Goal: Check status: Check status

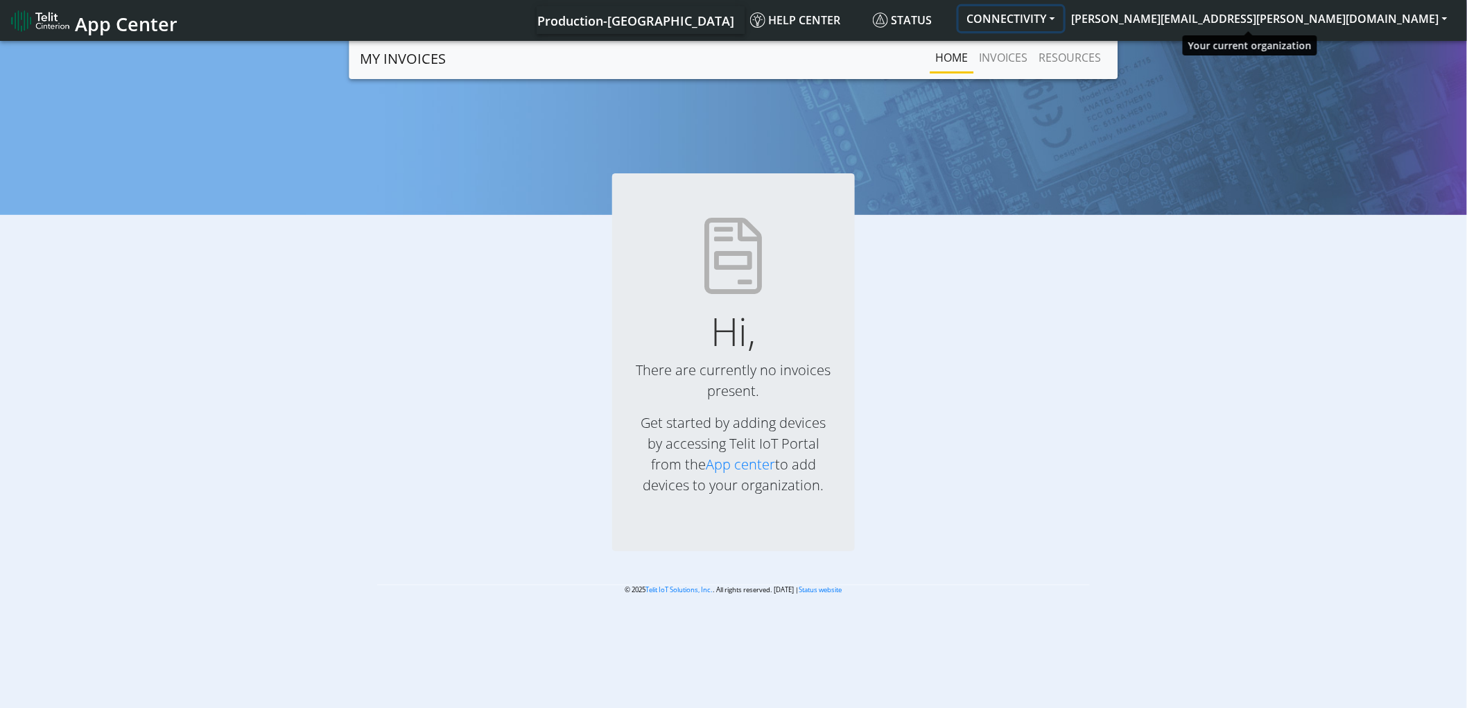
click at [1064, 12] on button "CONNECTIVITY" at bounding box center [1011, 18] width 105 height 25
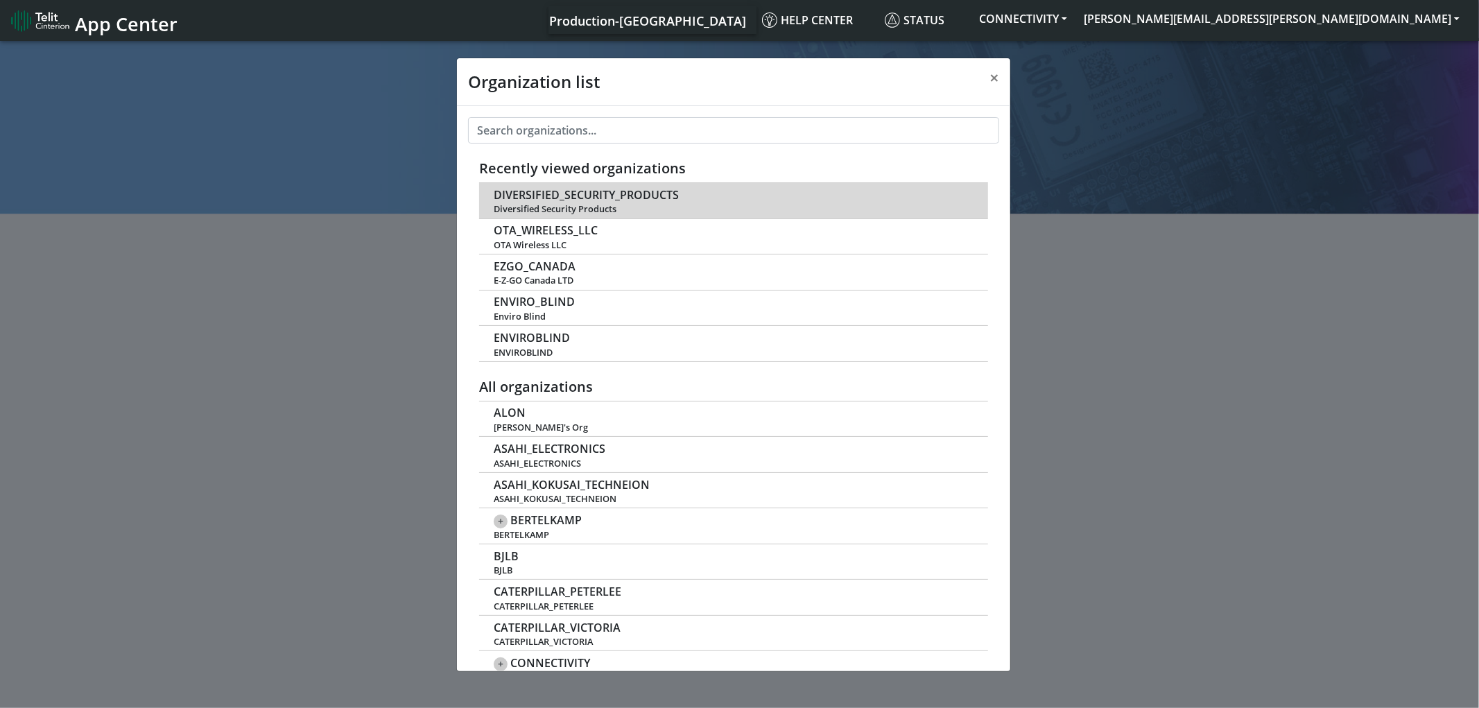
scroll to position [4, 0]
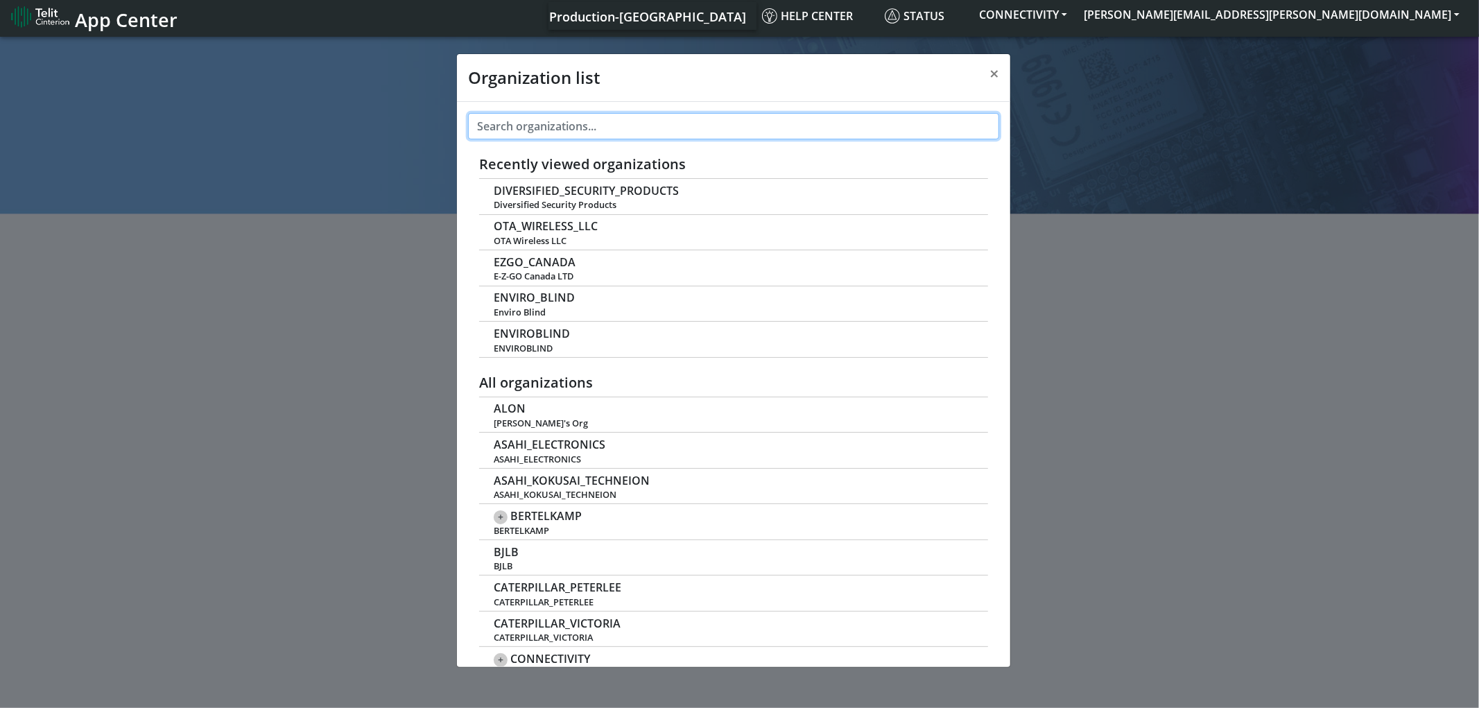
click at [678, 125] on input "text" at bounding box center [733, 126] width 531 height 26
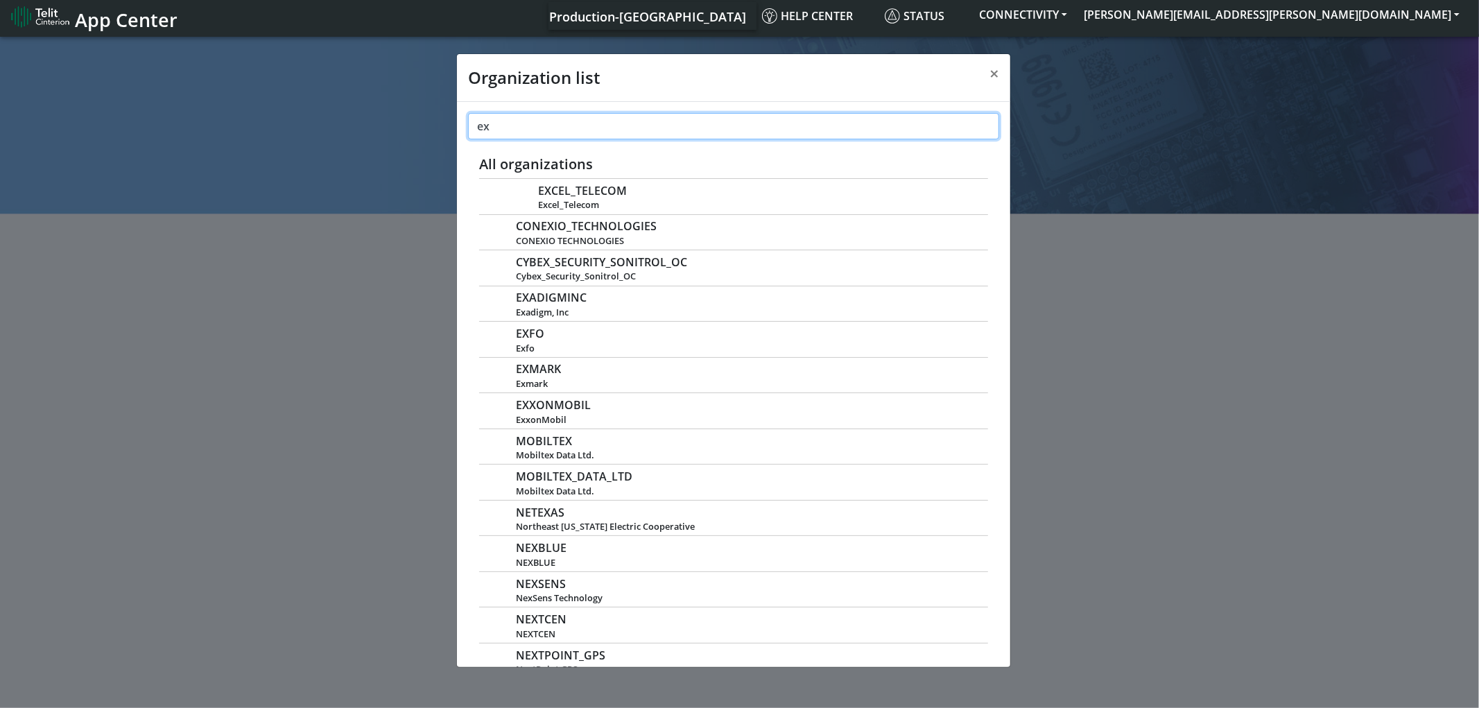
type input "e"
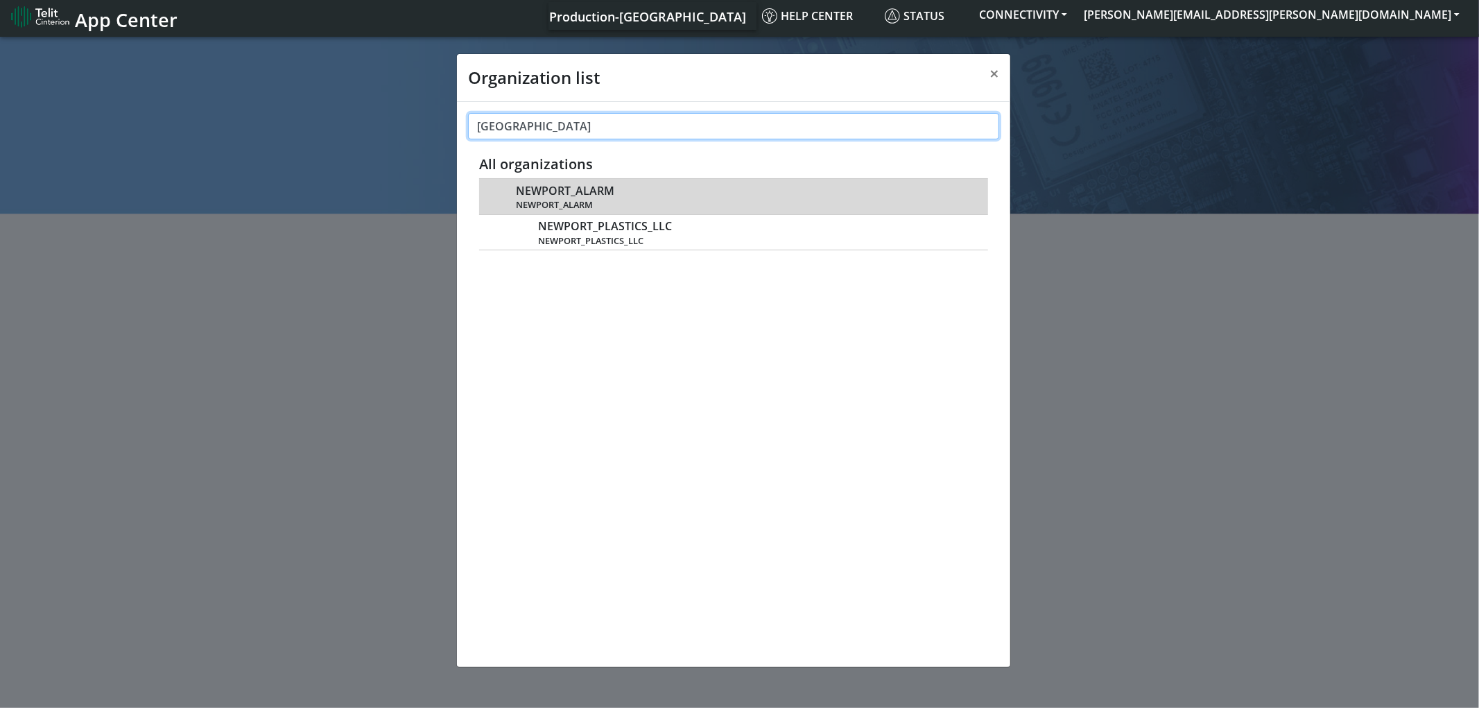
type input "[GEOGRAPHIC_DATA]"
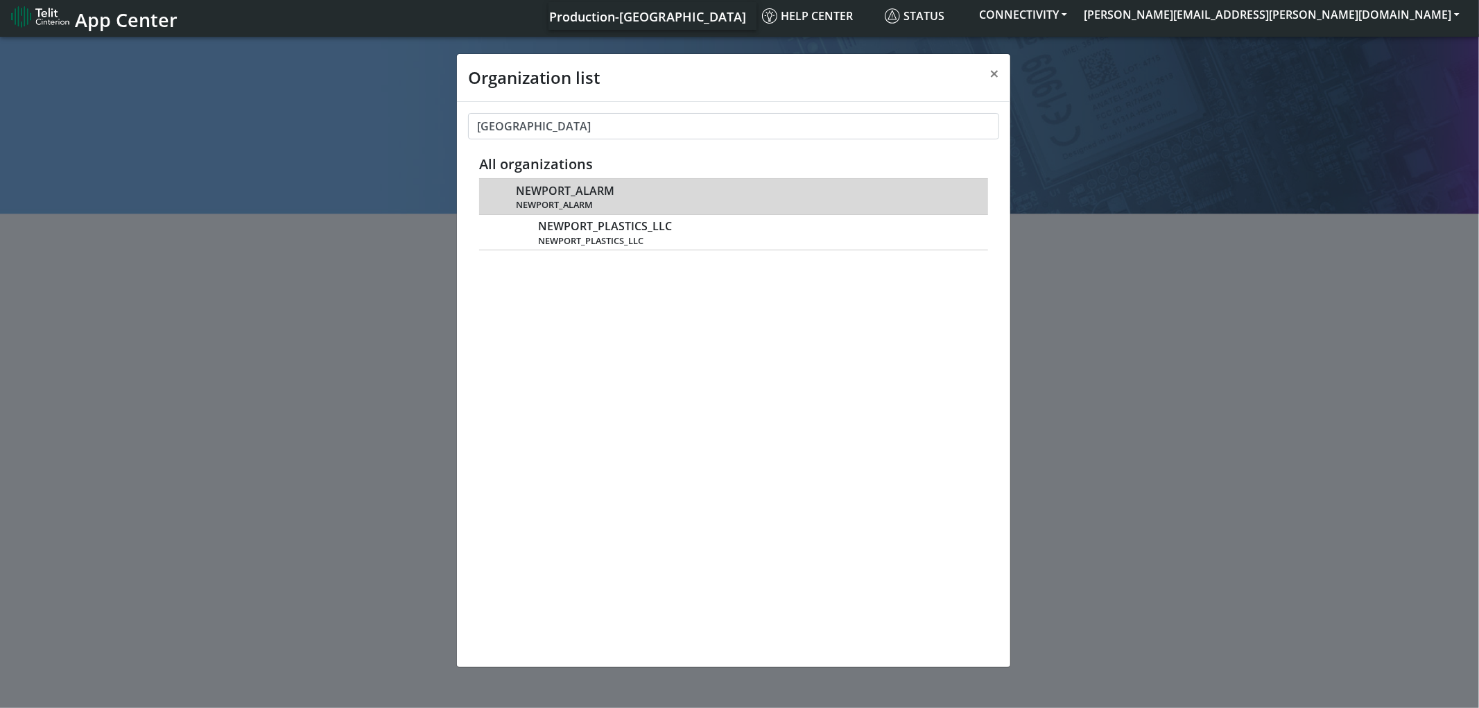
click at [552, 192] on span "NEWPORT_ALARM" at bounding box center [565, 190] width 98 height 13
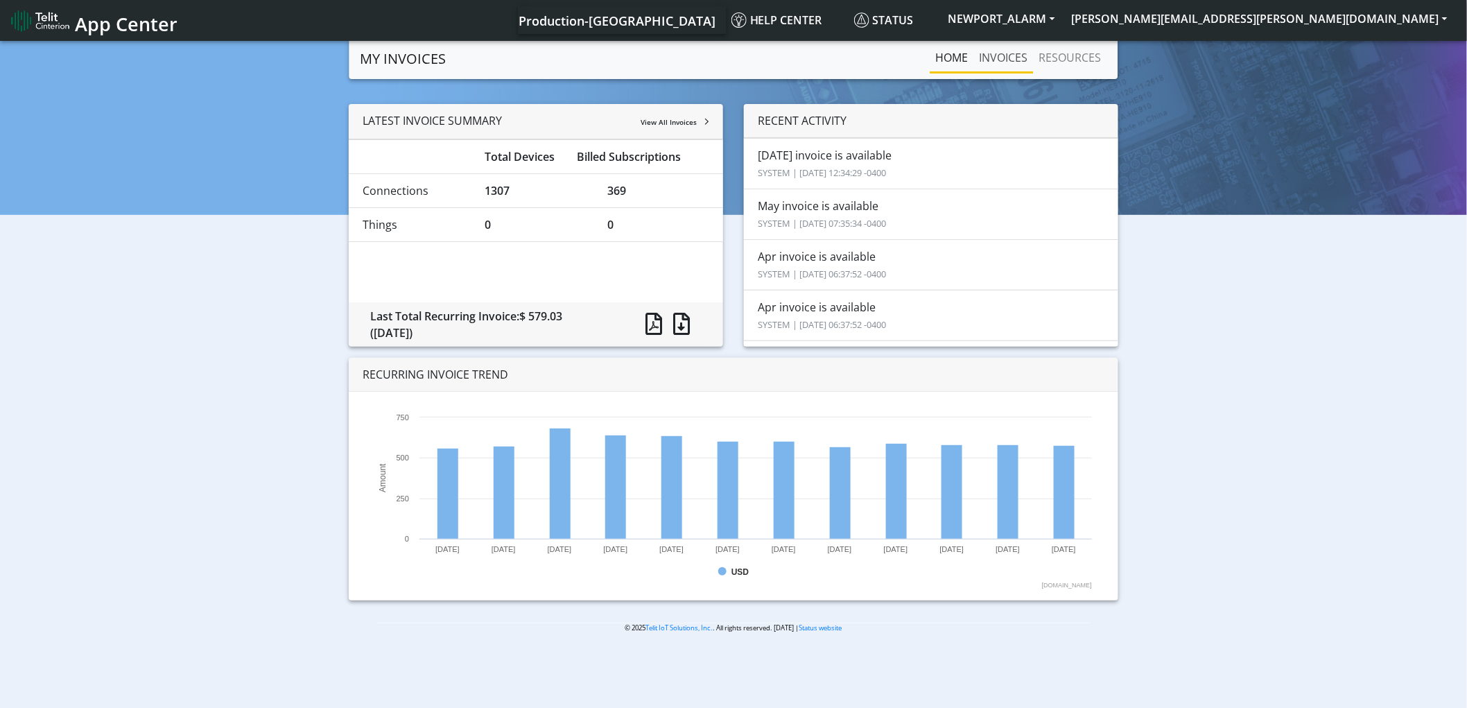
click at [988, 60] on link "INVOICES" at bounding box center [1004, 58] width 60 height 28
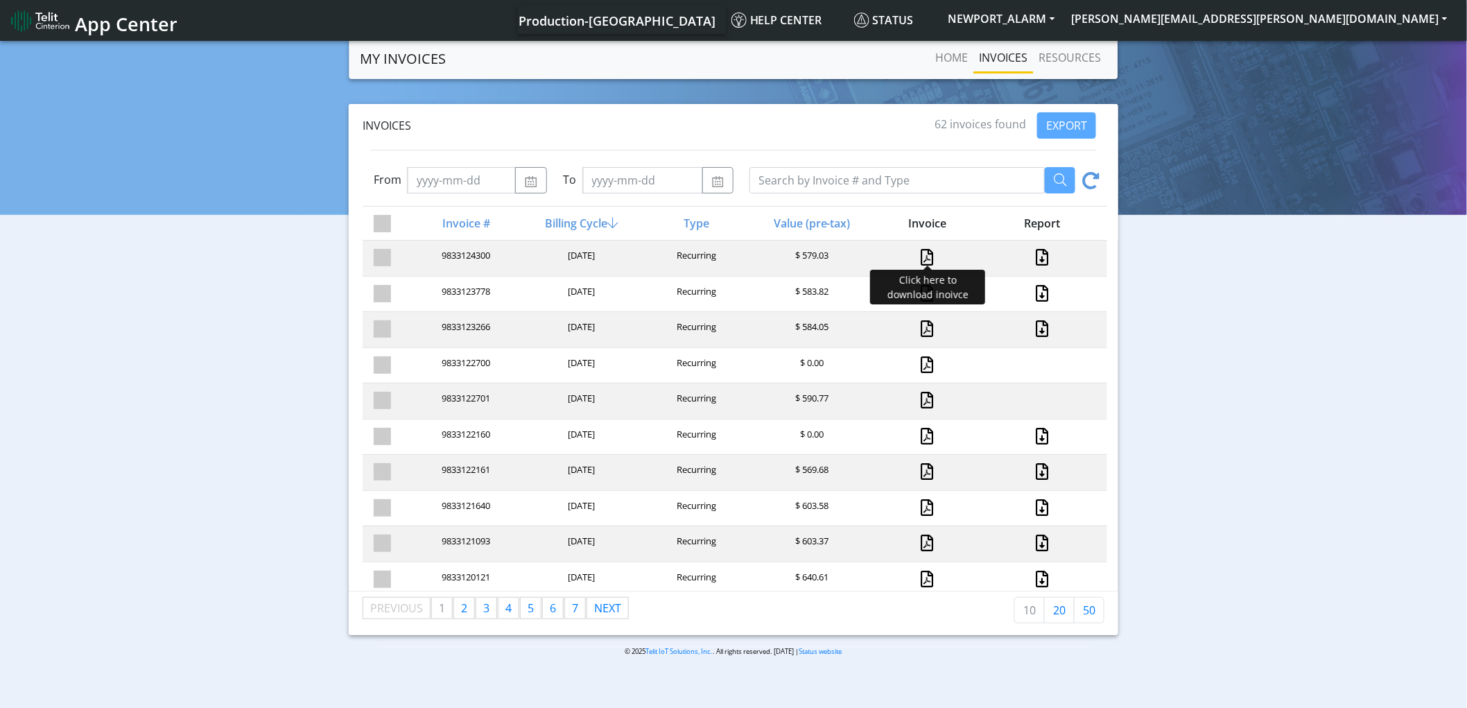
click at [922, 255] on link at bounding box center [928, 257] width 12 height 17
click at [1037, 259] on link at bounding box center [1043, 257] width 18 height 17
